Goal: Task Accomplishment & Management: Complete application form

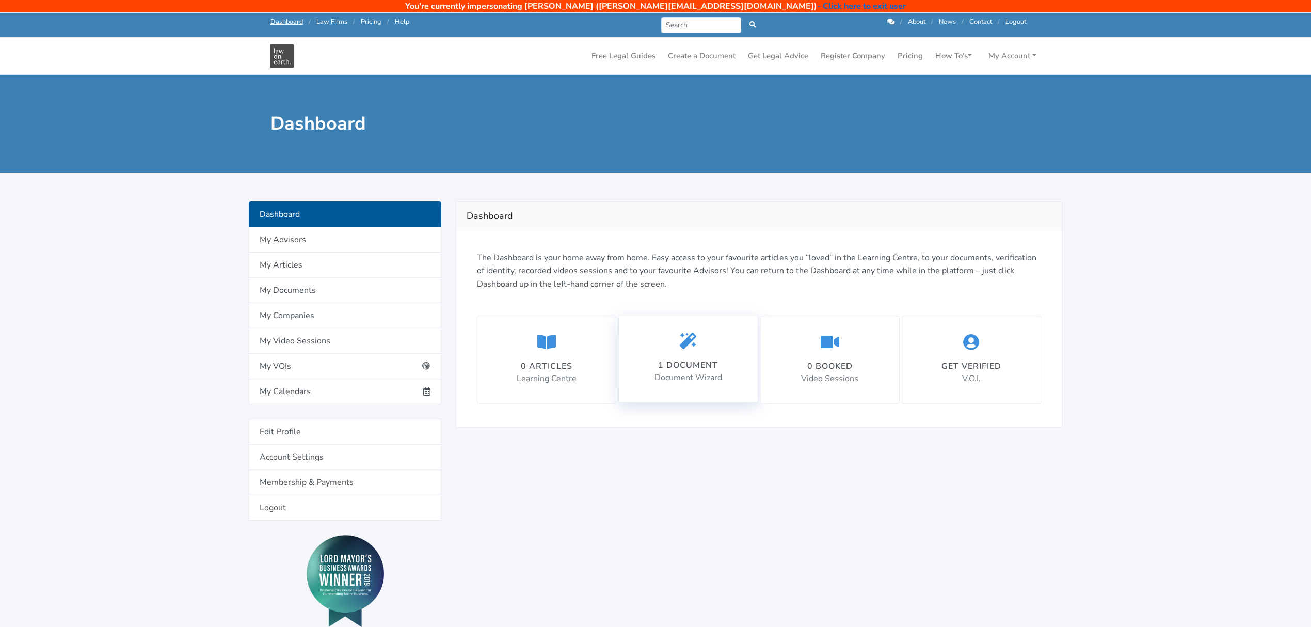
click at [724, 350] on div "1 document Document Wizard" at bounding box center [688, 358] width 138 height 87
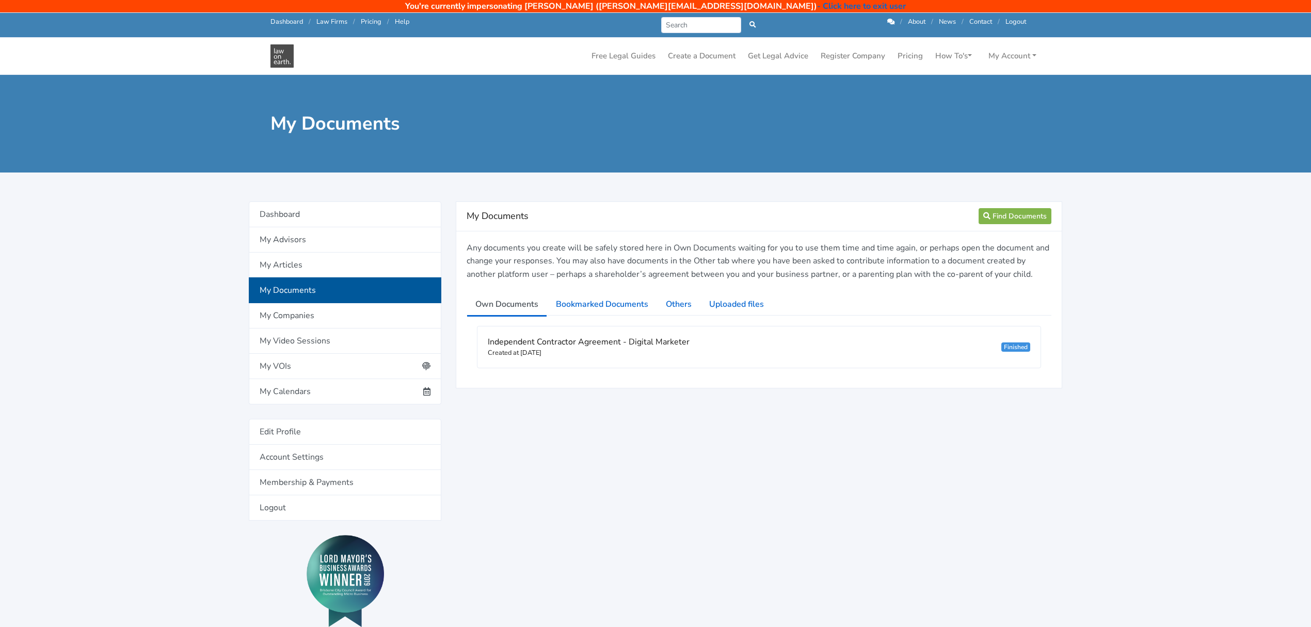
click at [724, 350] on div "Independent Contractor Agreement - Digital Marketer Created at 10/04/2025 Finis…" at bounding box center [758, 346] width 563 height 41
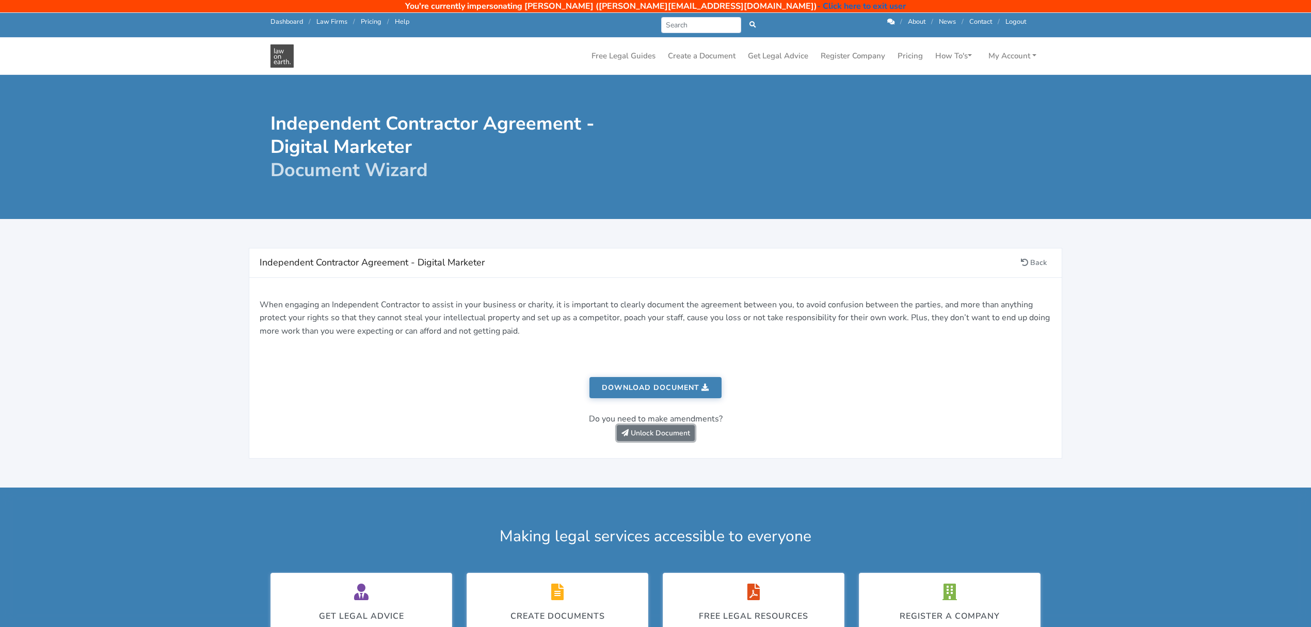
click at [643, 436] on link "Unlock Document" at bounding box center [656, 433] width 78 height 16
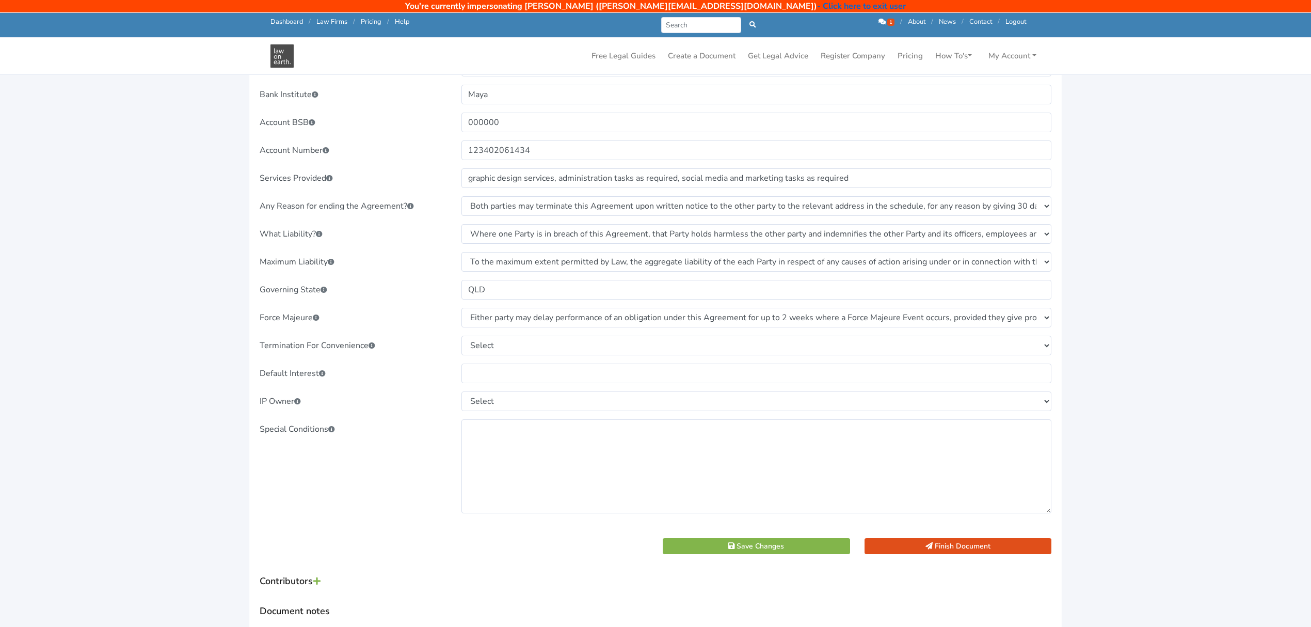
scroll to position [826, 0]
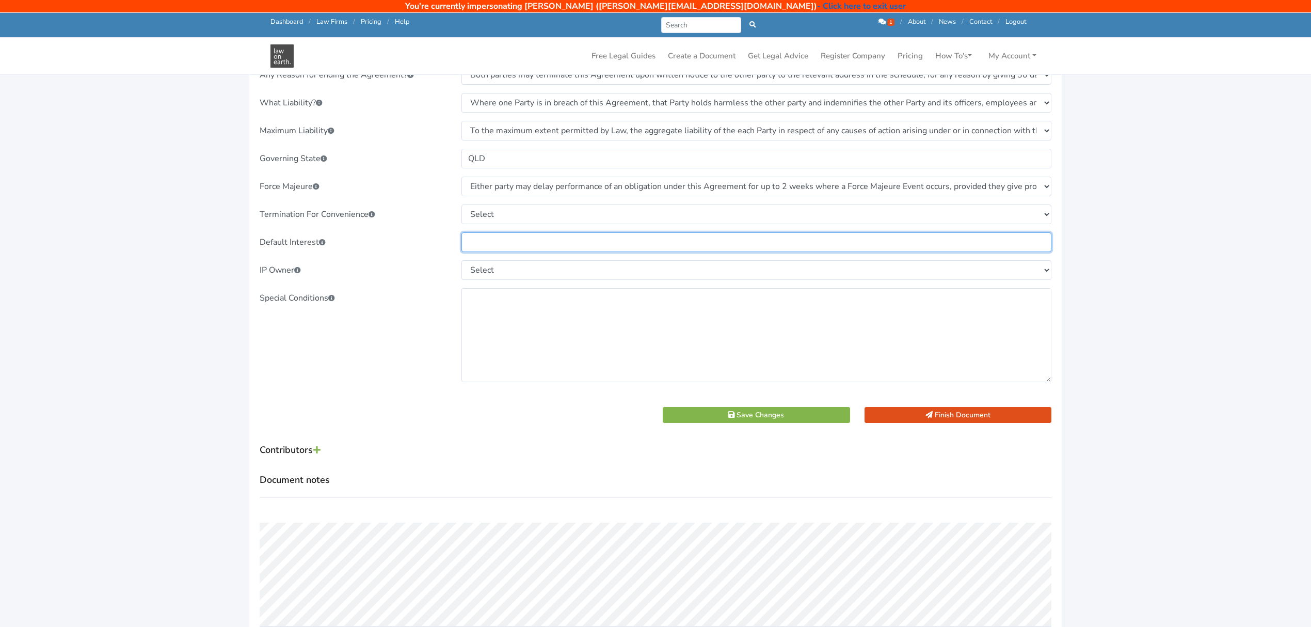
click at [479, 246] on input "text" at bounding box center [756, 242] width 590 height 20
type input "10%"
click at [490, 273] on select "Select Client Contractor" at bounding box center [756, 270] width 590 height 20
select select "Client"
click at [461, 261] on select "Select Client Contractor" at bounding box center [756, 270] width 590 height 20
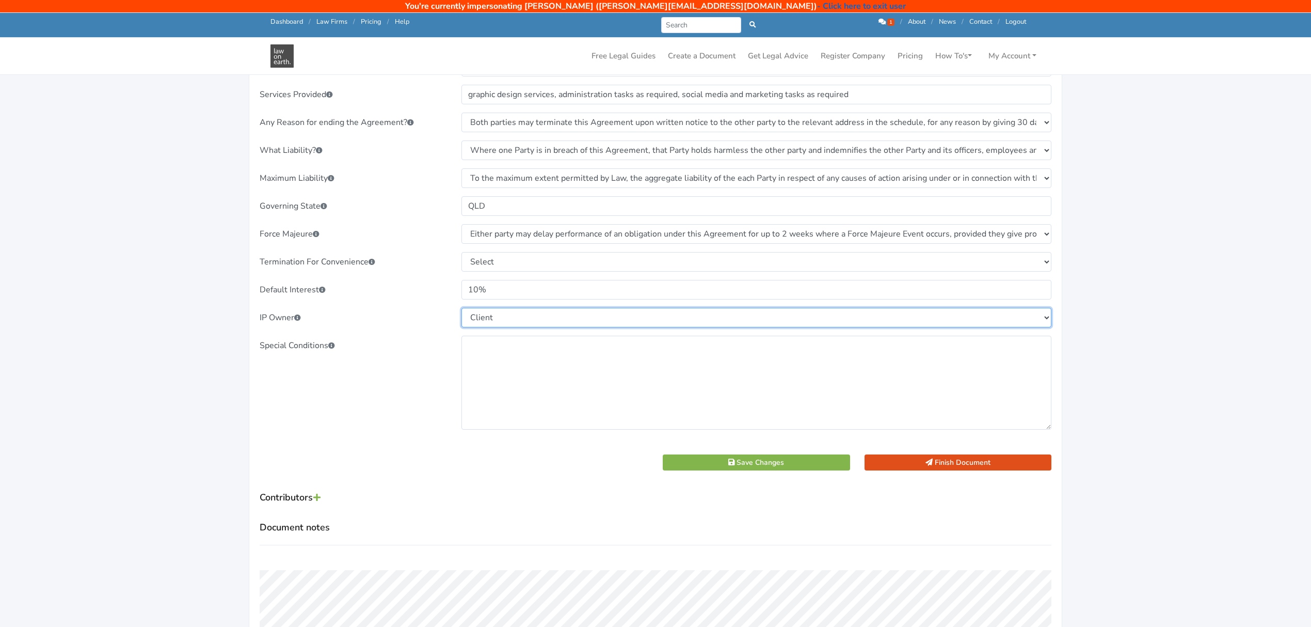
scroll to position [757, 0]
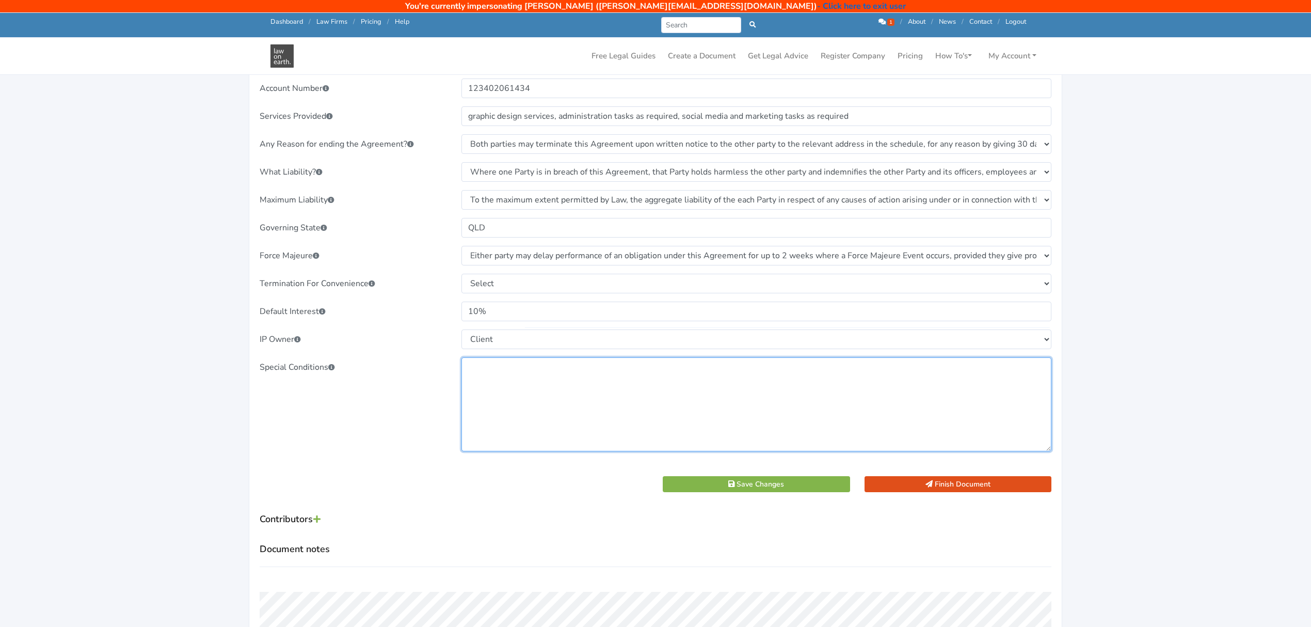
click at [479, 390] on textarea at bounding box center [756, 404] width 590 height 94
type textarea "Not Applicable"
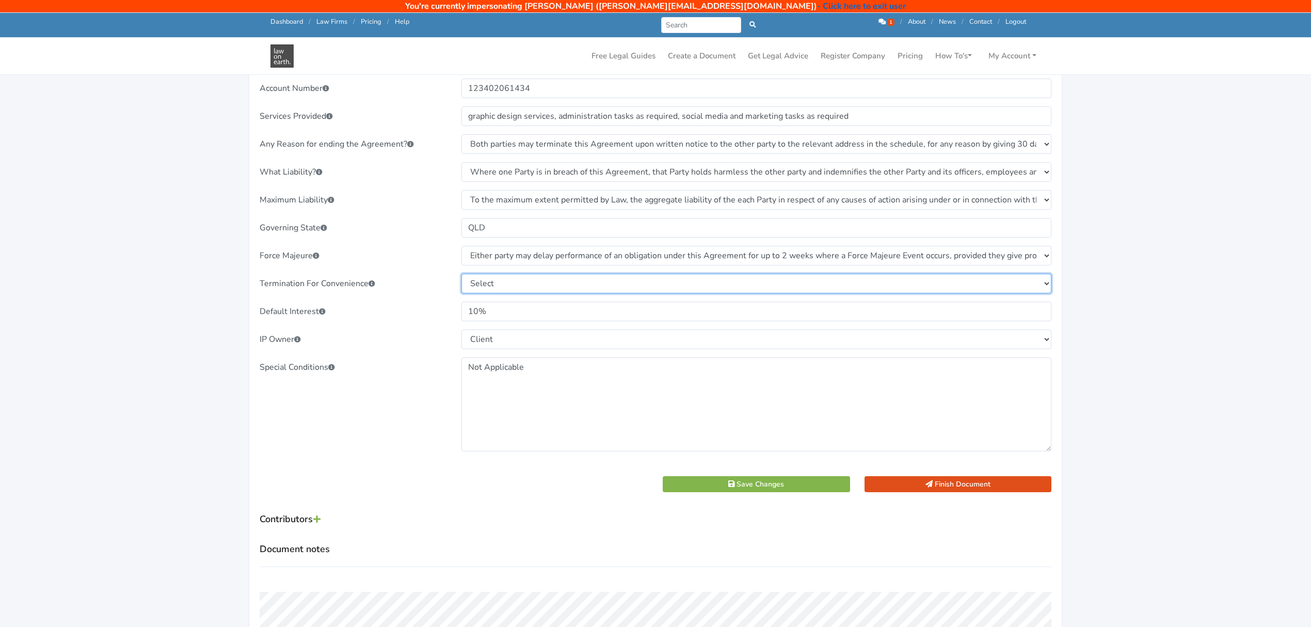
click at [546, 283] on select "Select No, neither party is entitled to terminate the Agreement for convenience…" at bounding box center [756, 284] width 590 height 20
click at [461, 274] on select "Select No, neither party is entitled to terminate the Agreement for convenience…" at bounding box center [756, 284] width 590 height 20
click at [520, 281] on select "Select No, neither party is entitled to terminate the Agreement for convenience…" at bounding box center [756, 284] width 590 height 20
select select "Yes, provided that party provides 30 days written notice."
click at [461, 274] on select "Select No, neither party is entitled to terminate the Agreement for convenience…" at bounding box center [756, 284] width 590 height 20
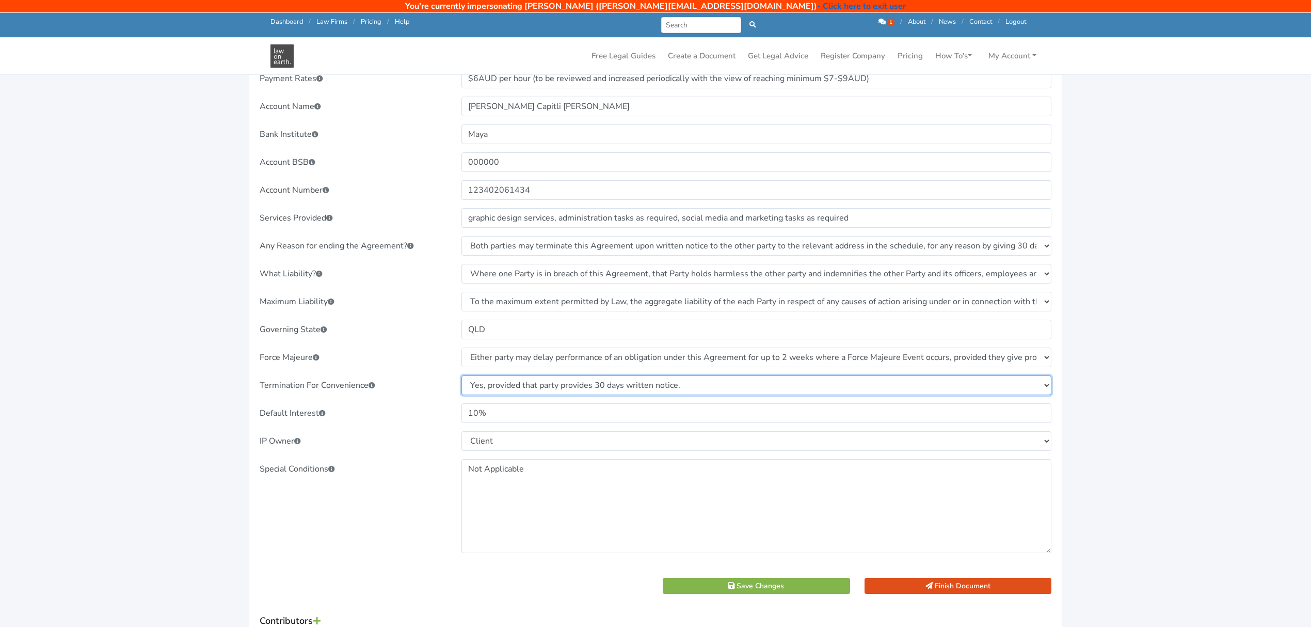
scroll to position [826, 0]
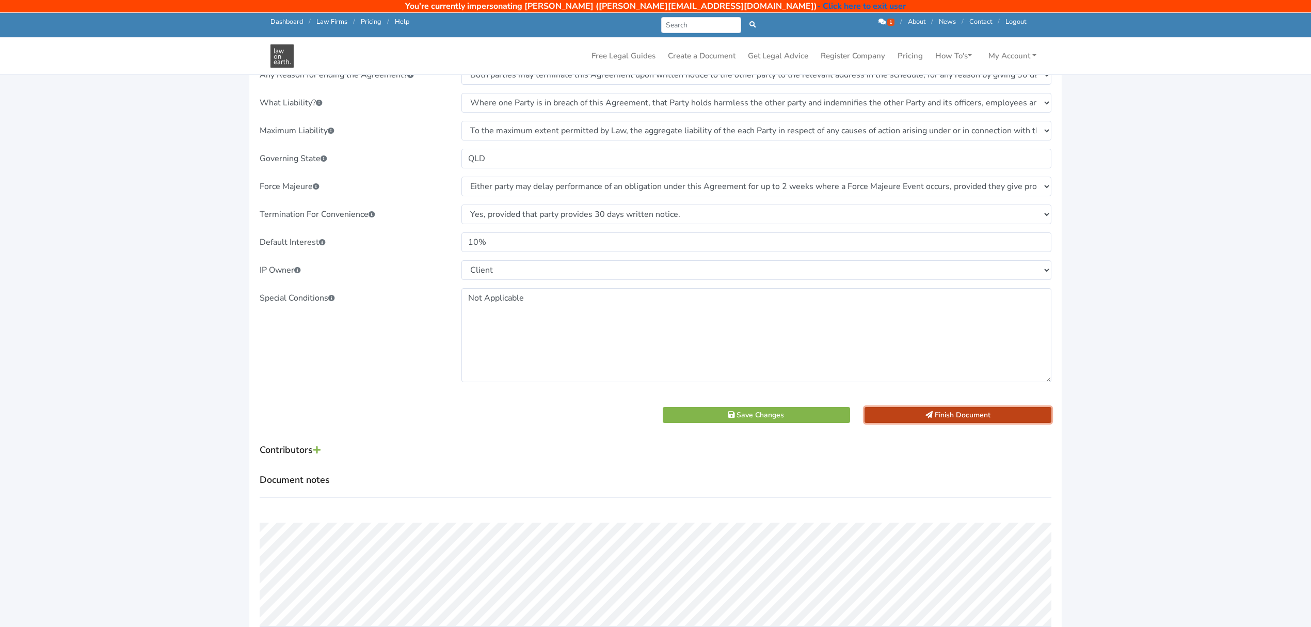
click at [949, 413] on button "Finish Document" at bounding box center [958, 415] width 187 height 16
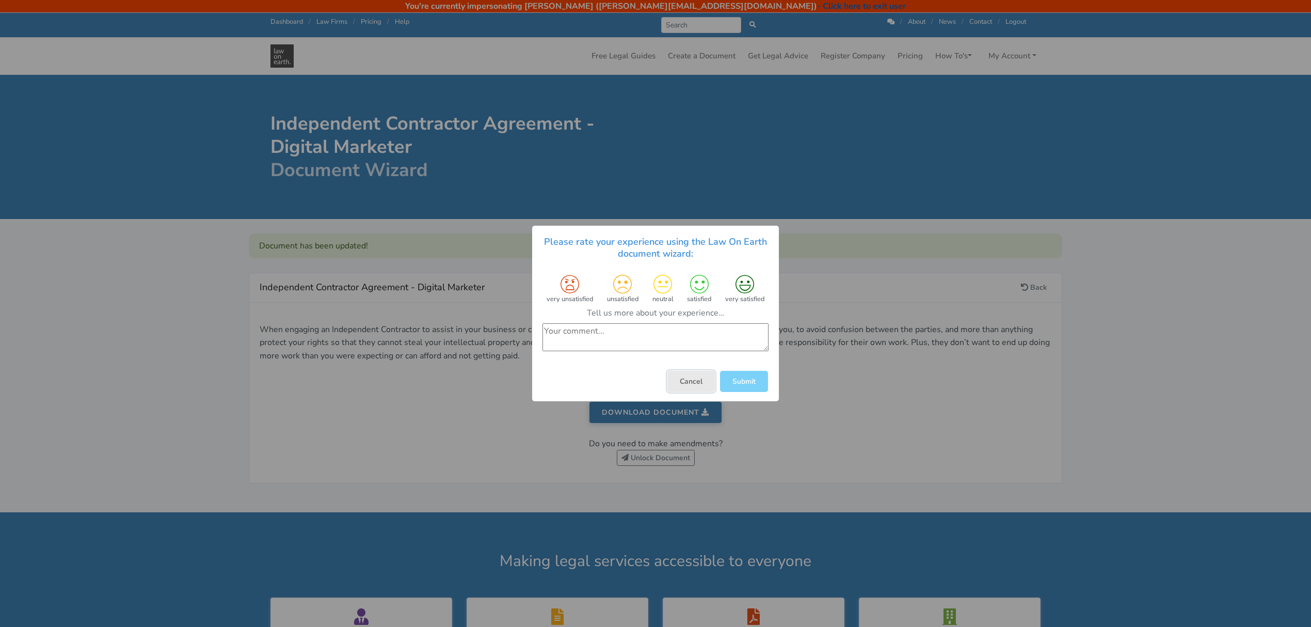
click at [684, 379] on button "Cancel" at bounding box center [690, 381] width 47 height 21
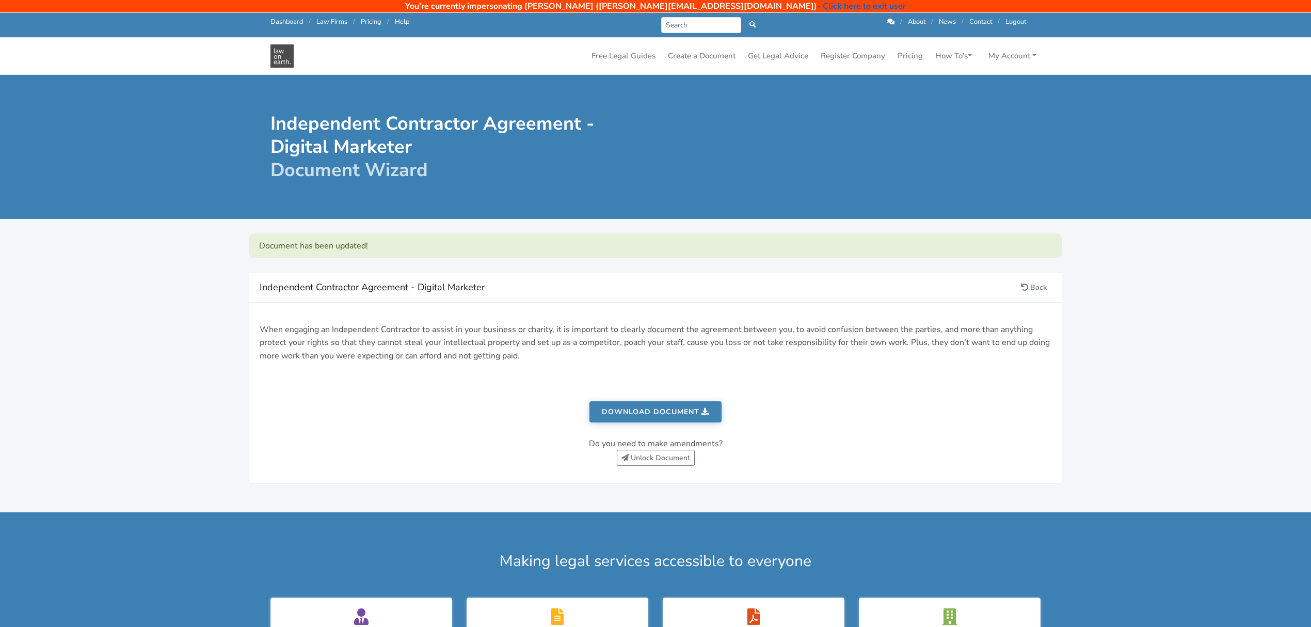
click at [664, 415] on link "Download document" at bounding box center [655, 411] width 132 height 21
click at [817, 6] on link "- Click here to exit user" at bounding box center [861, 6] width 89 height 11
